Goal: Information Seeking & Learning: Find specific fact

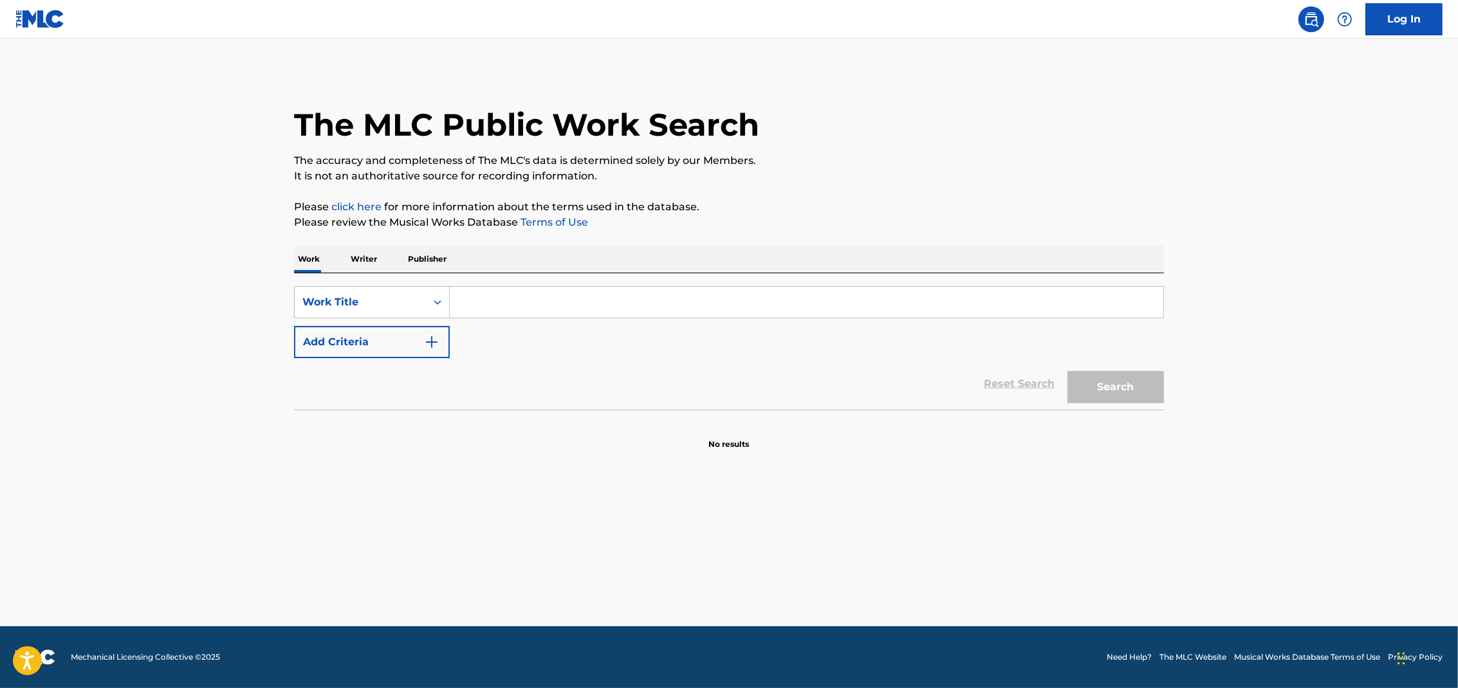
click at [517, 320] on div "SearchWithCriteriab72fc018-a4ae-4cb9-a03a-f00bbe8547ad Work Title Add Criteria" at bounding box center [729, 322] width 870 height 72
click at [518, 298] on input "Search Form" at bounding box center [806, 302] width 713 height 31
type input "nada cambiará mi amor por ti"
click at [1067, 371] on button "Search" at bounding box center [1115, 387] width 96 height 32
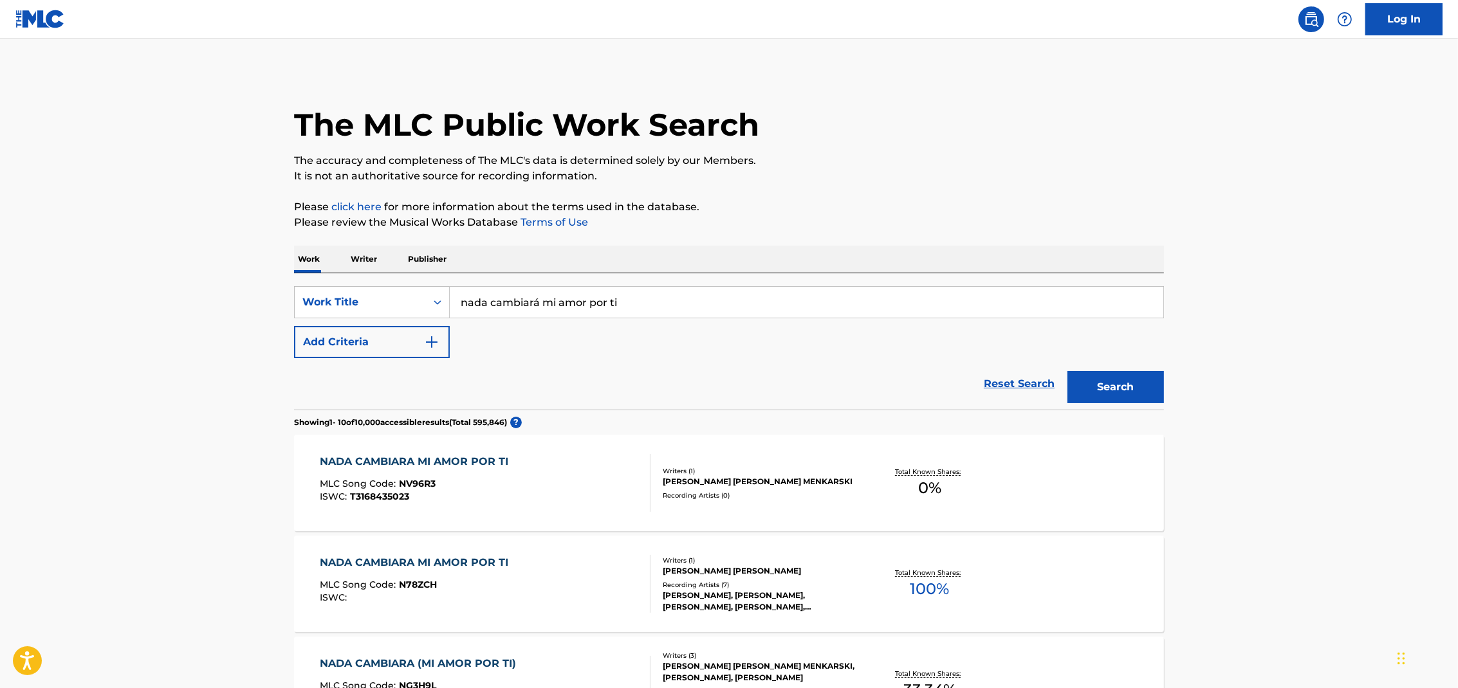
click at [418, 351] on button "Add Criteria" at bounding box center [372, 342] width 156 height 32
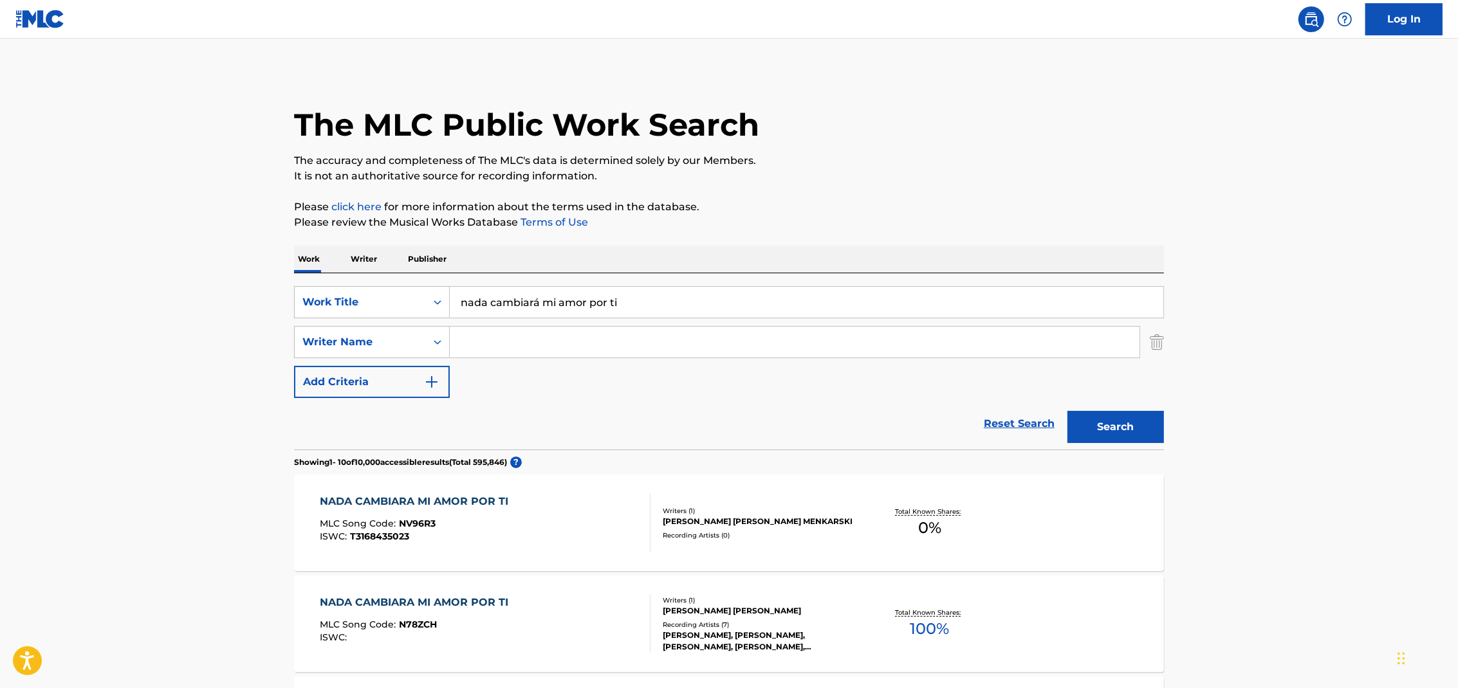
click at [494, 345] on input "Search Form" at bounding box center [795, 342] width 690 height 31
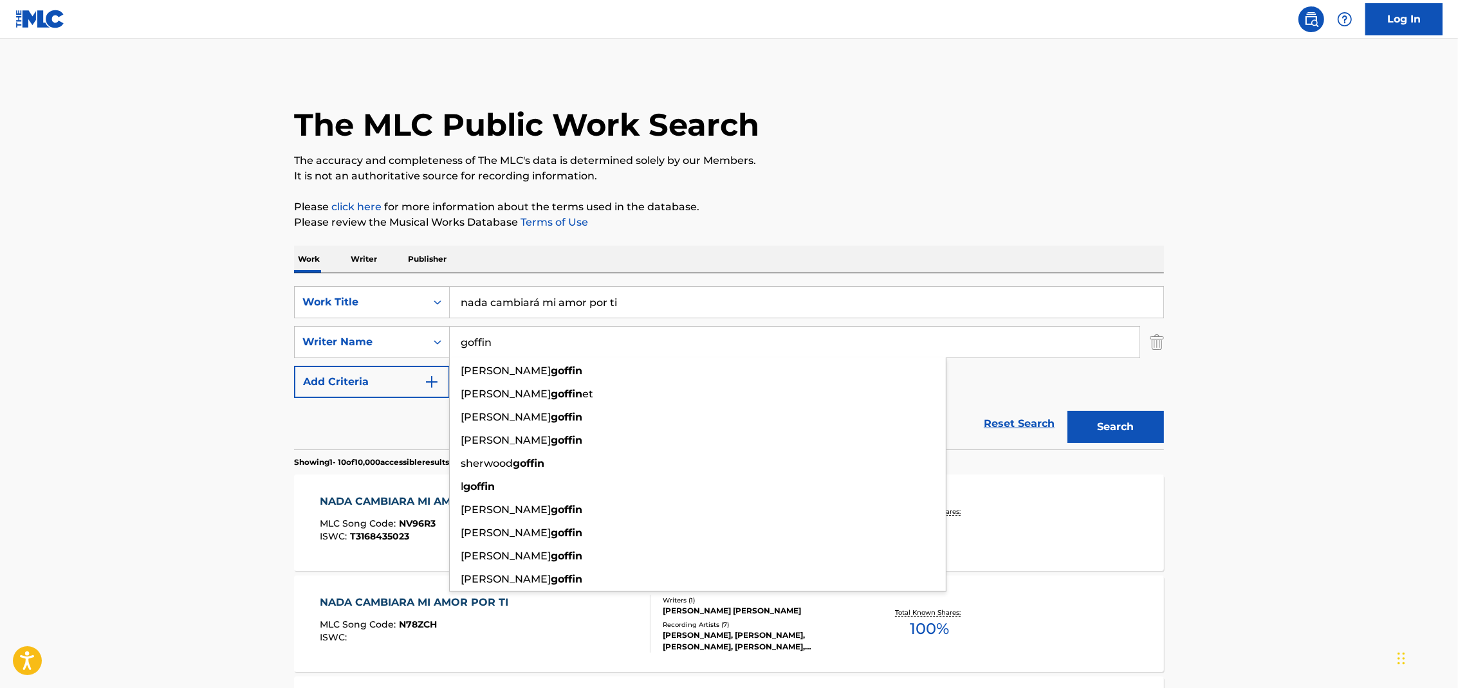
type input "goffin"
click at [1067, 411] on button "Search" at bounding box center [1115, 427] width 96 height 32
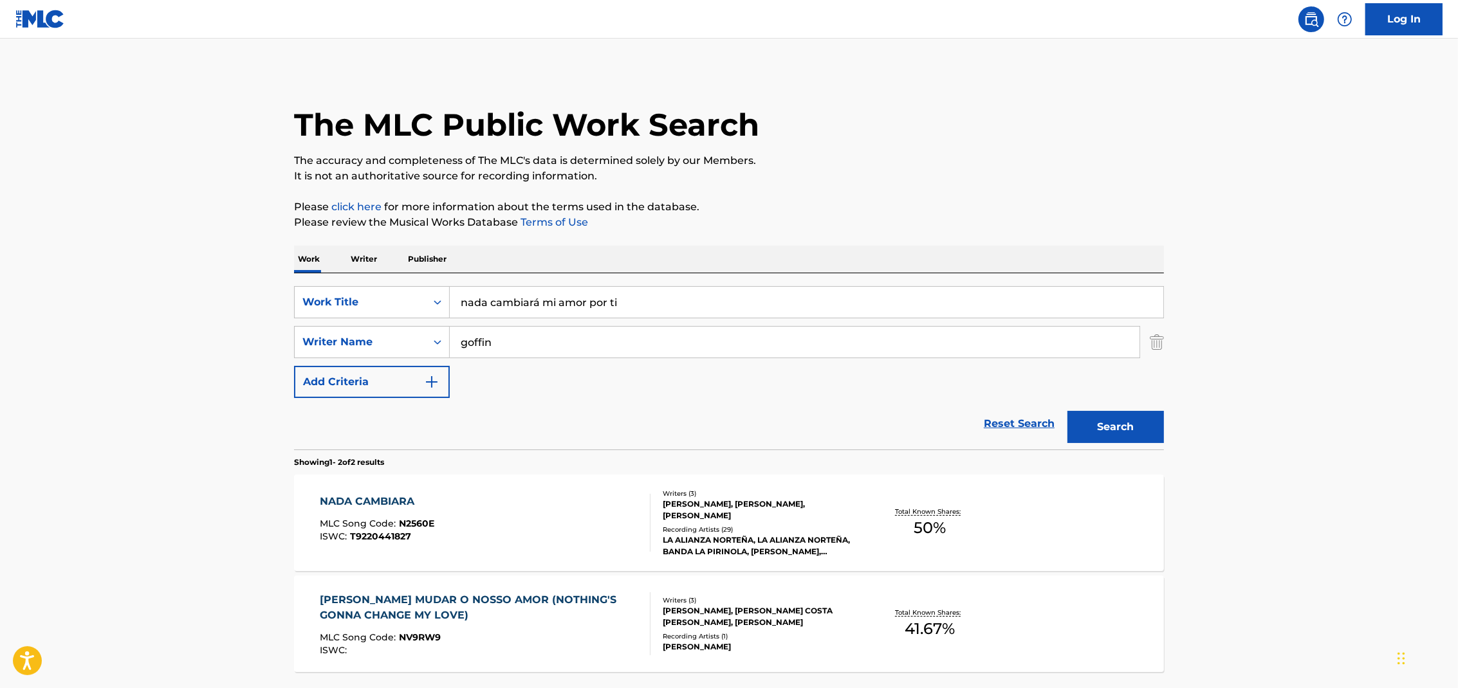
click at [751, 542] on div "LA ALIANZA NORTEÑA, LA ALIANZA NORTEÑA, BANDA LA PIRINOLA, [PERSON_NAME], [PERS…" at bounding box center [760, 546] width 194 height 23
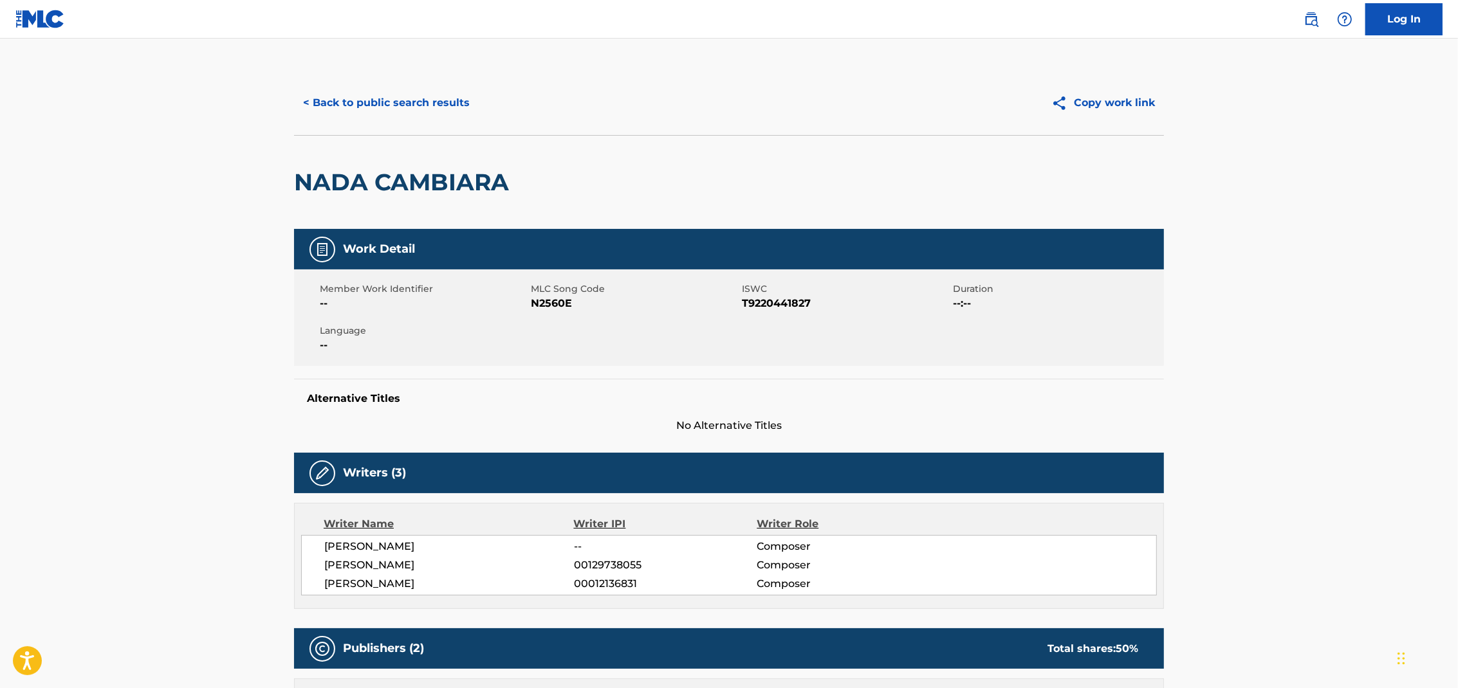
click at [433, 108] on button "< Back to public search results" at bounding box center [386, 103] width 185 height 32
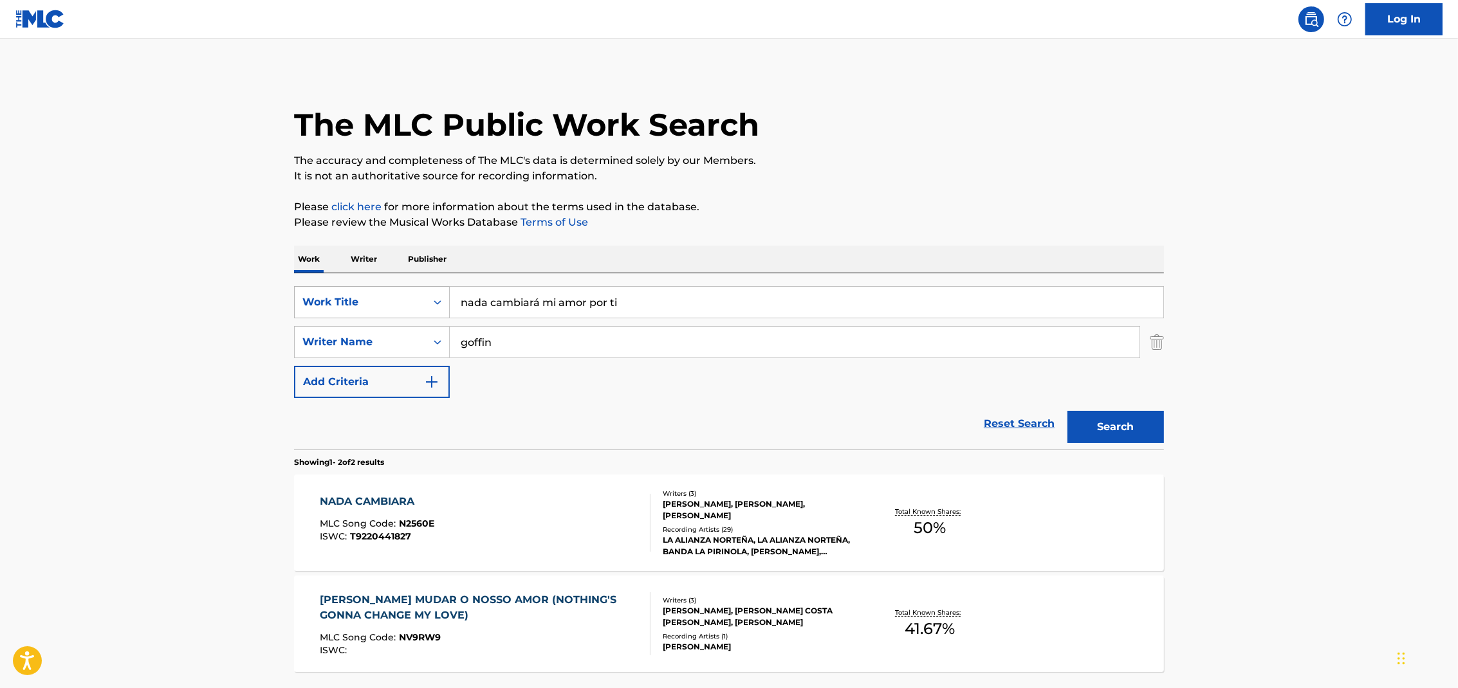
drag, startPoint x: 591, startPoint y: 297, endPoint x: 306, endPoint y: 291, distance: 284.4
click at [306, 291] on div "SearchWithCriteriab72fc018-a4ae-4cb9-a03a-f00bbe8547ad Work Title nada cambiará…" at bounding box center [729, 302] width 870 height 32
click at [578, 303] on input "nothing's gonna chane my love for you" at bounding box center [806, 302] width 713 height 31
type input "nothing's gonna change my love for you"
click at [1113, 427] on button "Search" at bounding box center [1115, 427] width 96 height 32
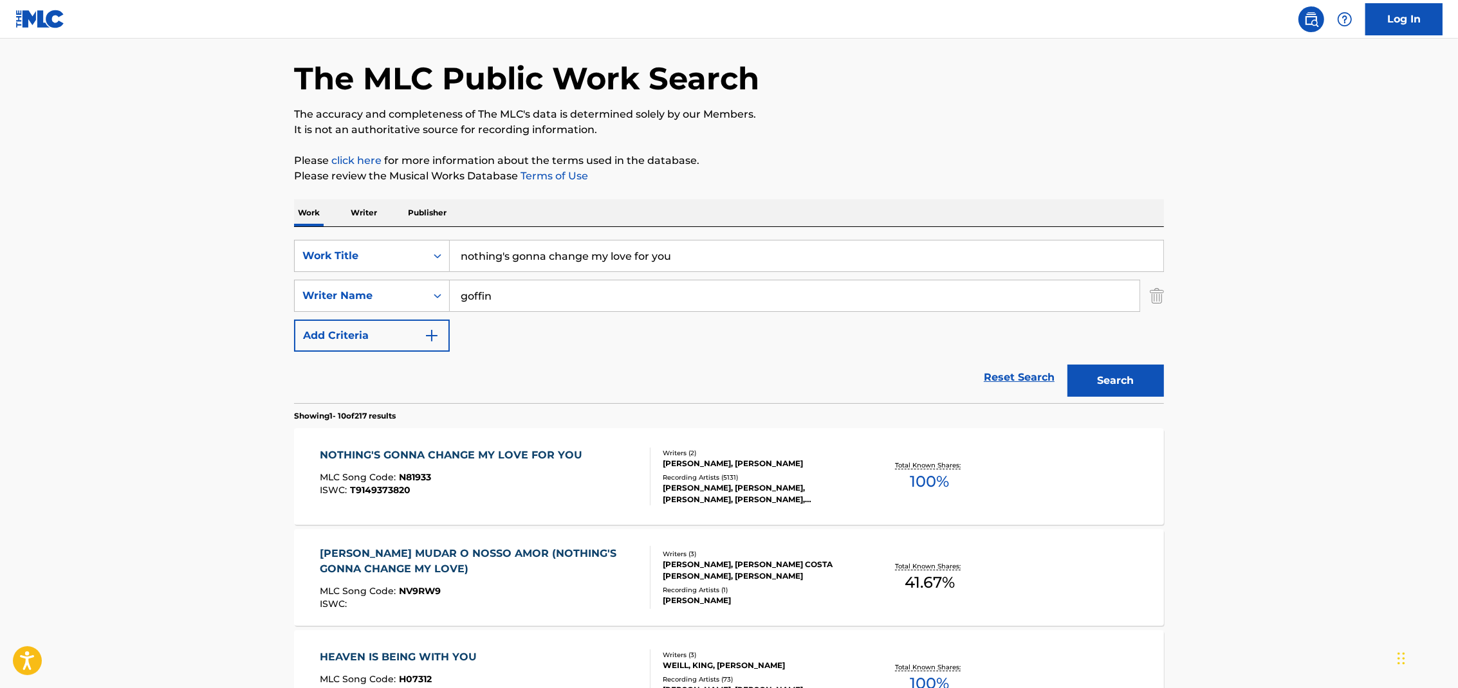
scroll to position [47, 0]
click at [700, 490] on div "[PERSON_NAME], [PERSON_NAME], [PERSON_NAME], [PERSON_NAME], [PERSON_NAME]" at bounding box center [760, 493] width 194 height 23
